Goal: Information Seeking & Learning: Learn about a topic

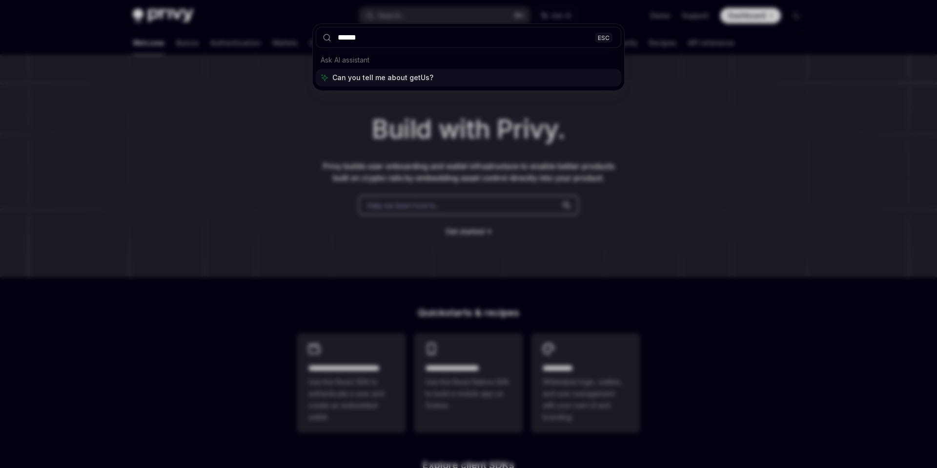
type input "*******"
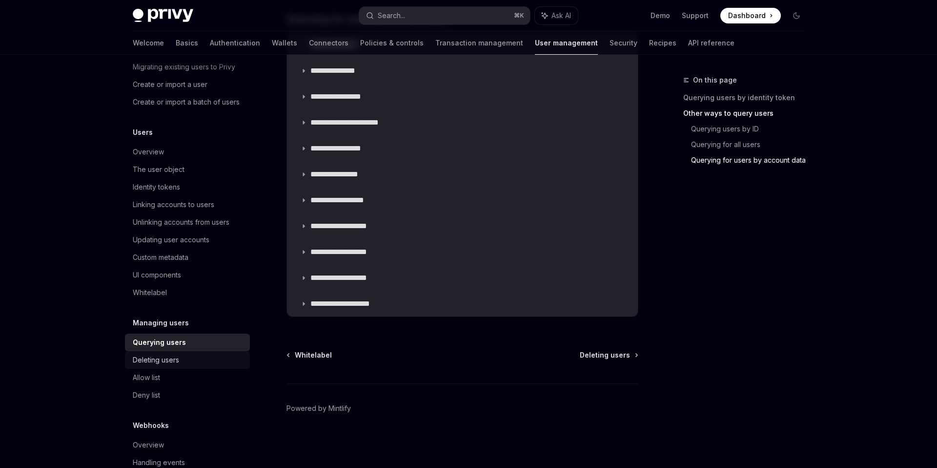
scroll to position [67, 0]
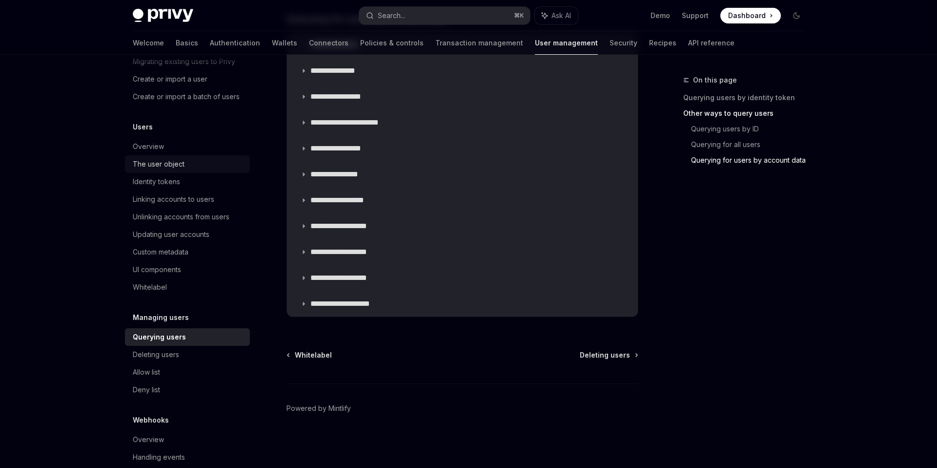
click at [151, 165] on div "The user object" at bounding box center [159, 164] width 52 height 12
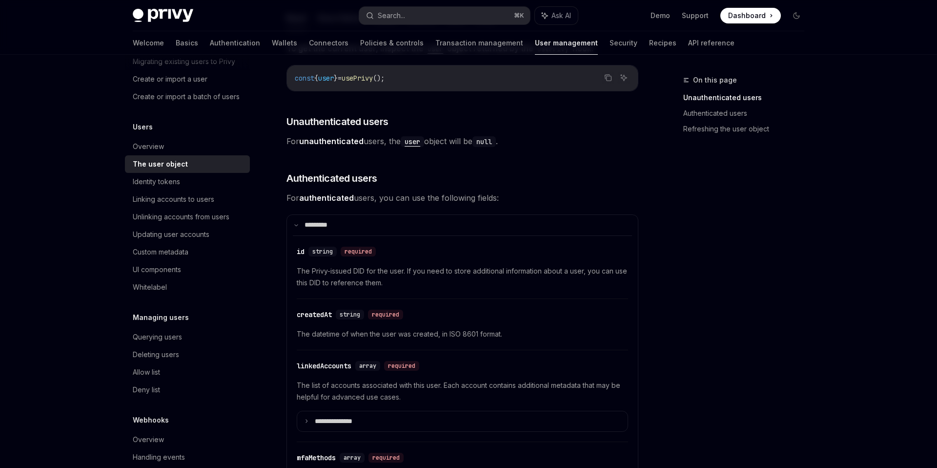
scroll to position [158, 0]
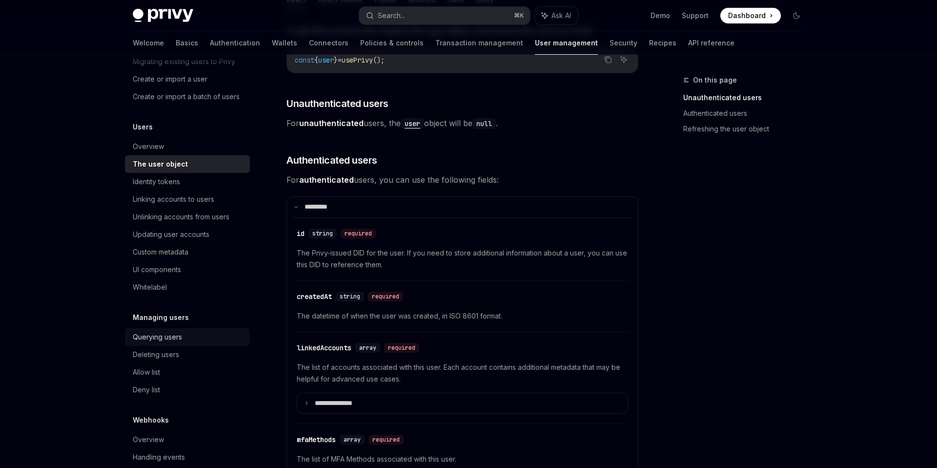
click at [185, 334] on div "Querying users" at bounding box center [188, 337] width 111 height 12
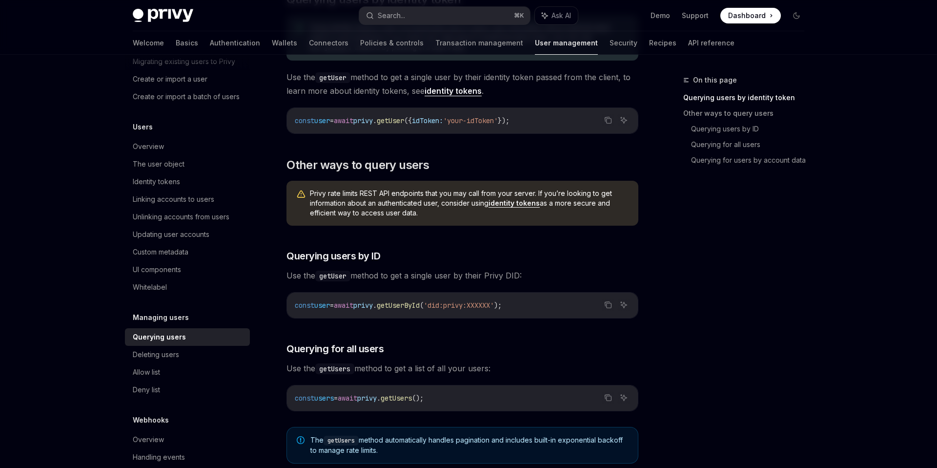
scroll to position [190, 0]
type textarea "*"
